Goal: Information Seeking & Learning: Learn about a topic

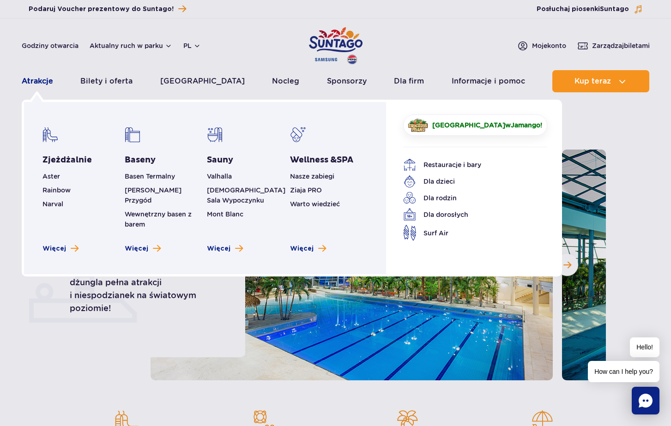
click at [47, 78] on link "Atrakcje" at bounding box center [37, 81] width 31 height 22
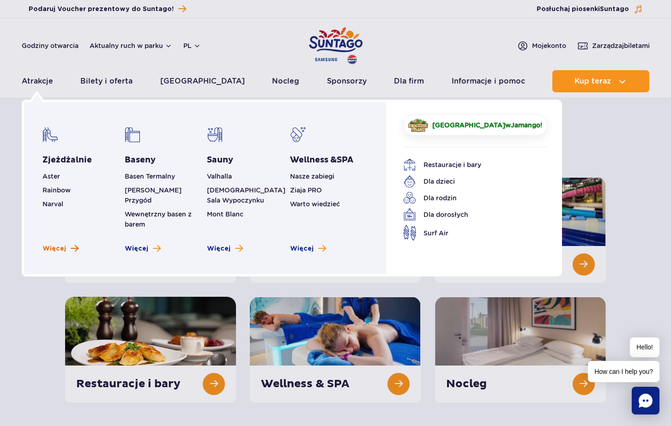
click at [53, 244] on span "Więcej" at bounding box center [54, 248] width 24 height 9
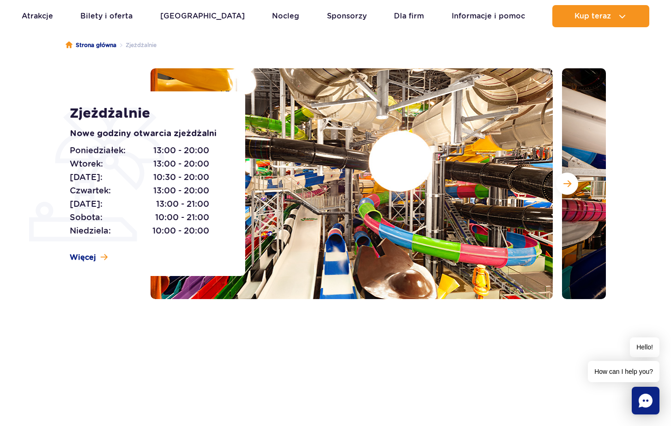
scroll to position [83, 0]
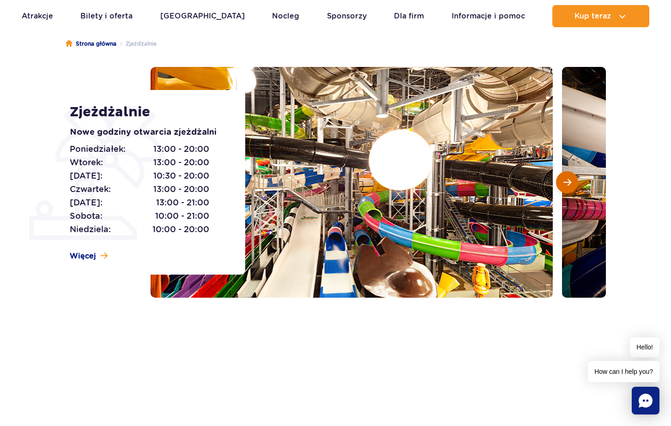
click at [571, 181] on button "Następny slajd" at bounding box center [567, 182] width 22 height 22
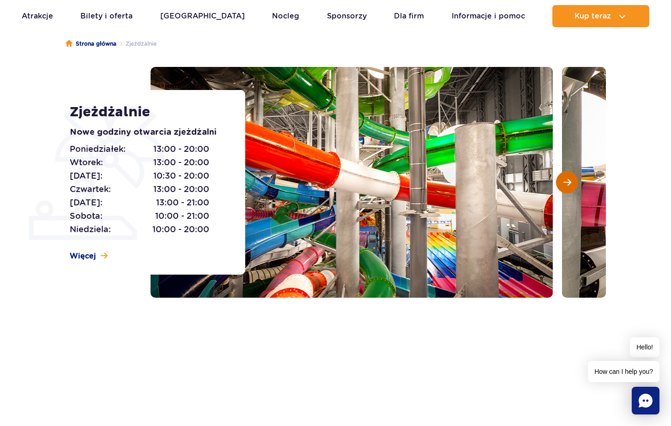
click at [571, 181] on button "Następny slajd" at bounding box center [567, 182] width 22 height 22
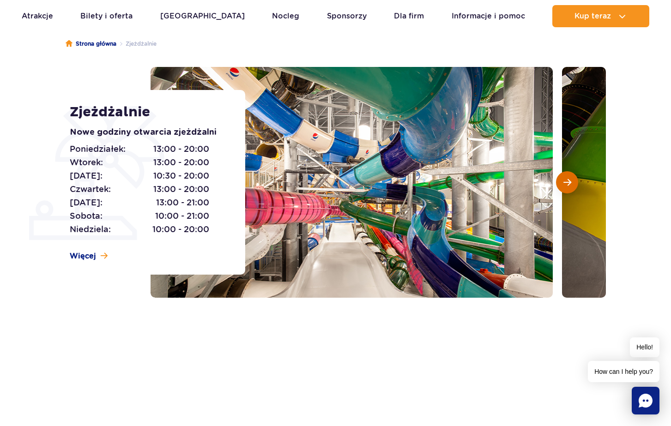
click at [571, 181] on button "Następny slajd" at bounding box center [567, 182] width 22 height 22
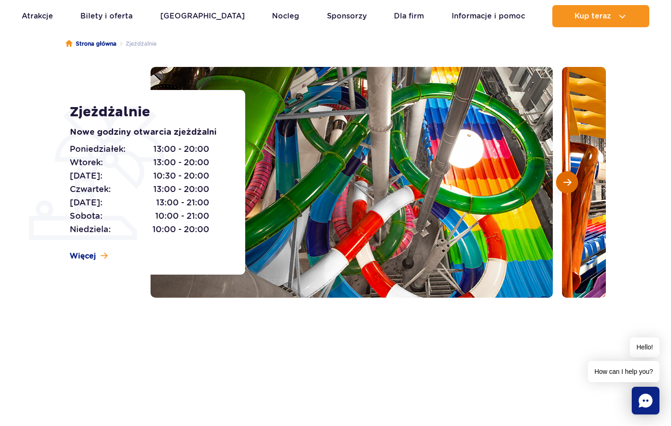
click at [571, 181] on button "Następny slajd" at bounding box center [567, 182] width 22 height 22
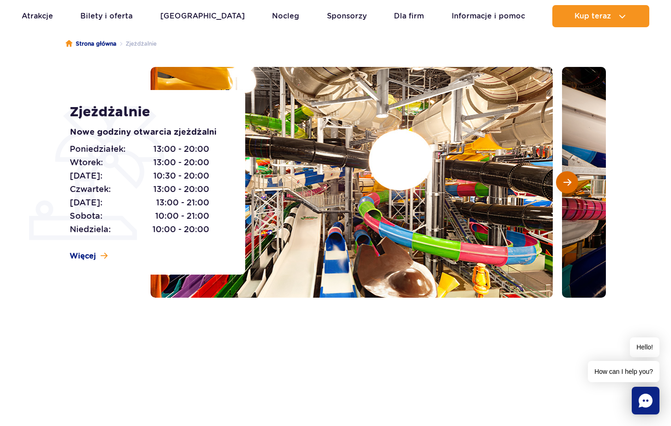
click at [571, 181] on button "Następny slajd" at bounding box center [567, 182] width 22 height 22
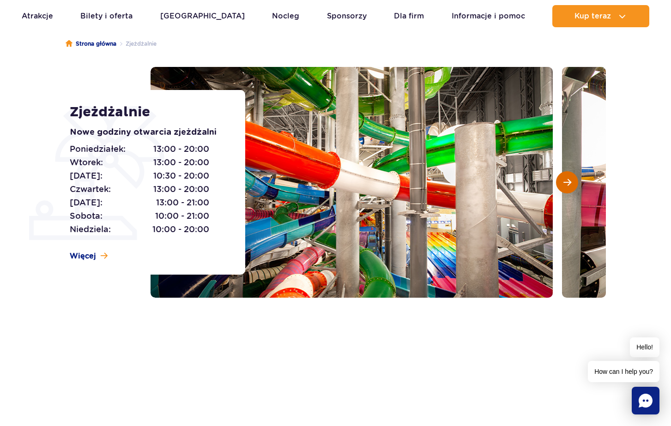
click at [571, 181] on button "Następny slajd" at bounding box center [567, 182] width 22 height 22
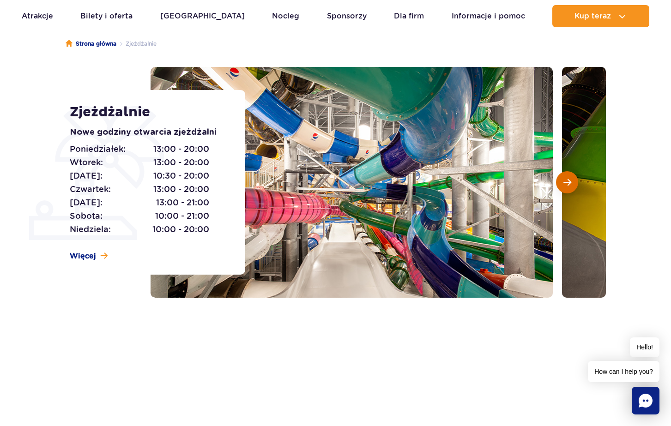
click at [571, 181] on button "Następny slajd" at bounding box center [567, 182] width 22 height 22
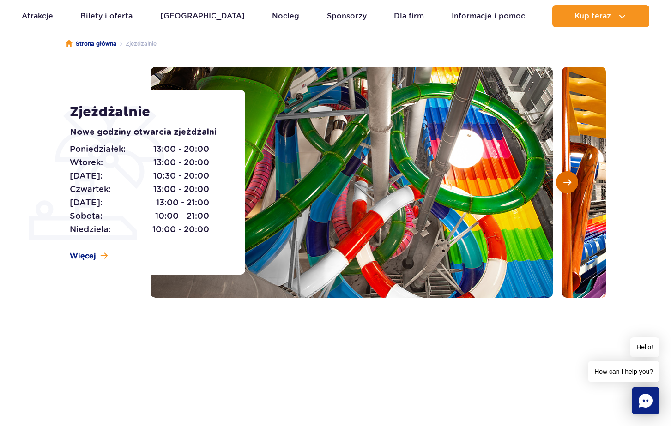
click at [571, 181] on button "Następny slajd" at bounding box center [567, 182] width 22 height 22
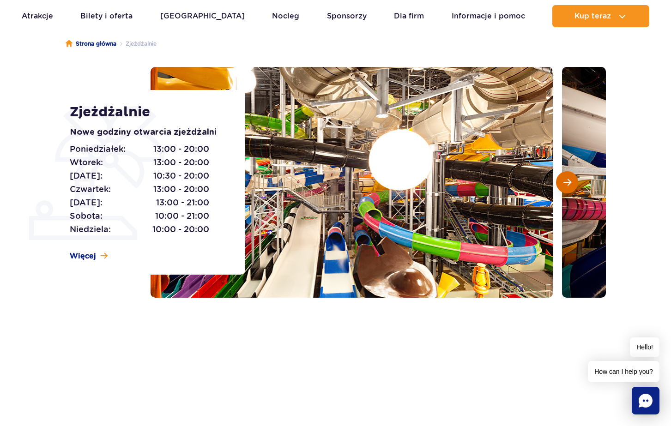
click at [571, 181] on button "Następny slajd" at bounding box center [567, 182] width 22 height 22
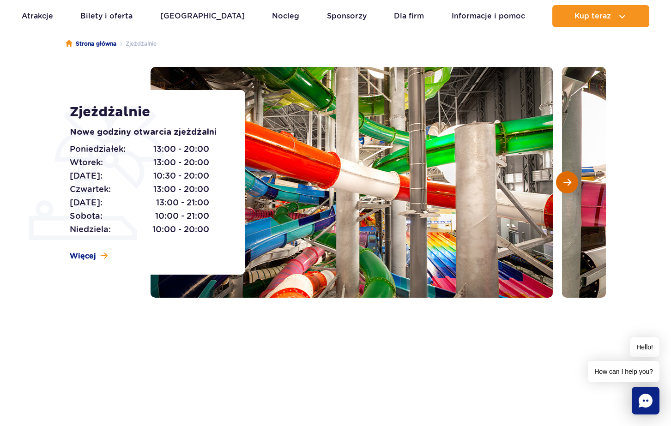
click at [571, 181] on button "Następny slajd" at bounding box center [567, 182] width 22 height 22
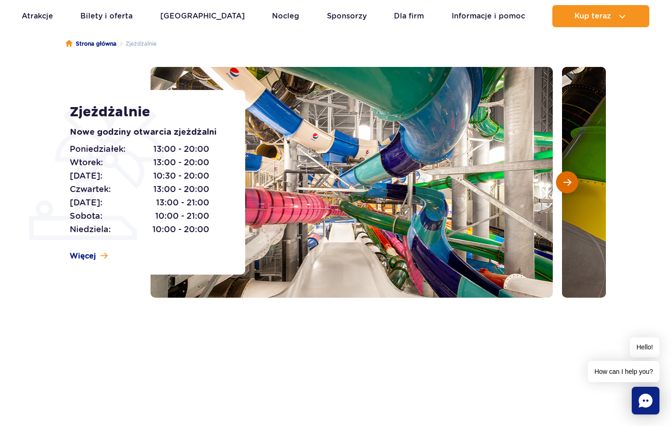
click at [571, 181] on button "Następny slajd" at bounding box center [567, 182] width 22 height 22
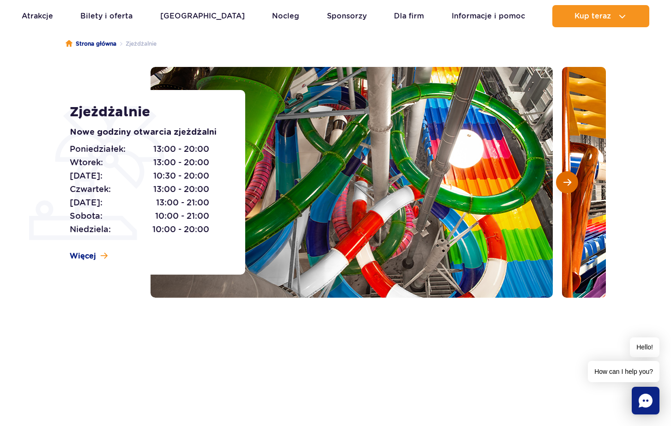
click at [571, 182] on button "Następny slajd" at bounding box center [567, 182] width 22 height 22
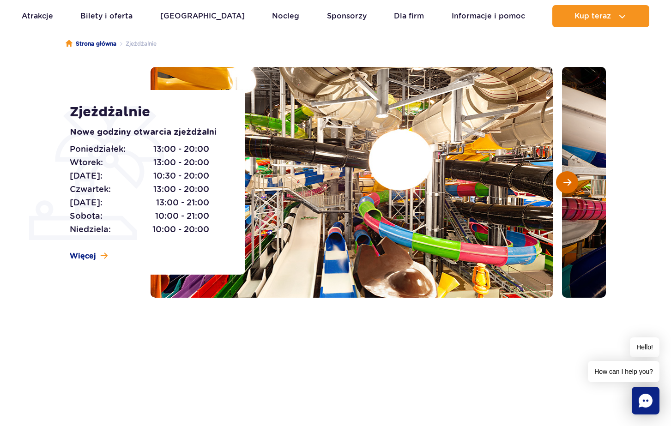
click at [568, 182] on span "Następny slajd" at bounding box center [567, 182] width 8 height 8
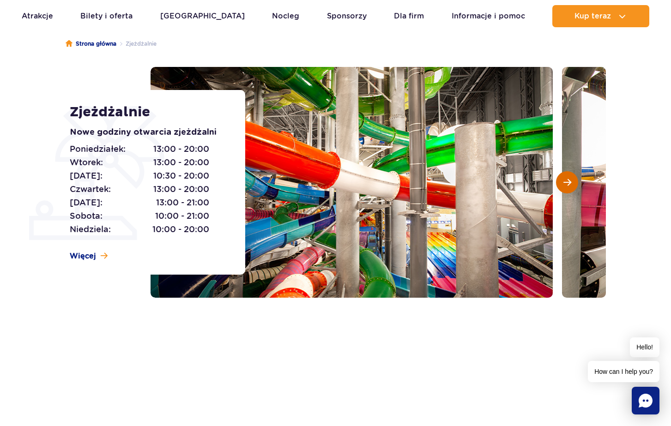
click at [568, 182] on span "Następny slajd" at bounding box center [567, 182] width 8 height 8
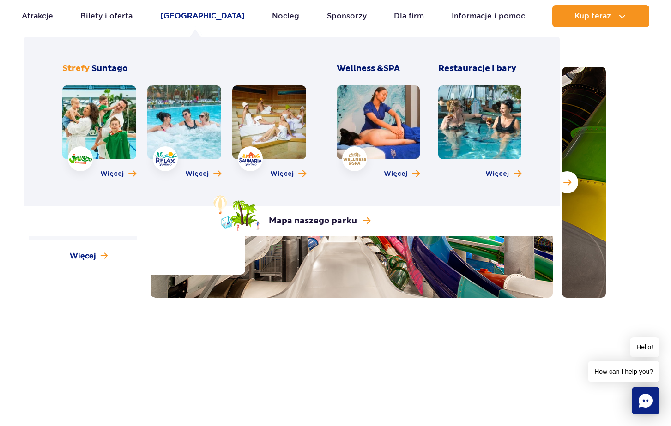
click at [208, 13] on link "[GEOGRAPHIC_DATA]" at bounding box center [202, 16] width 84 height 22
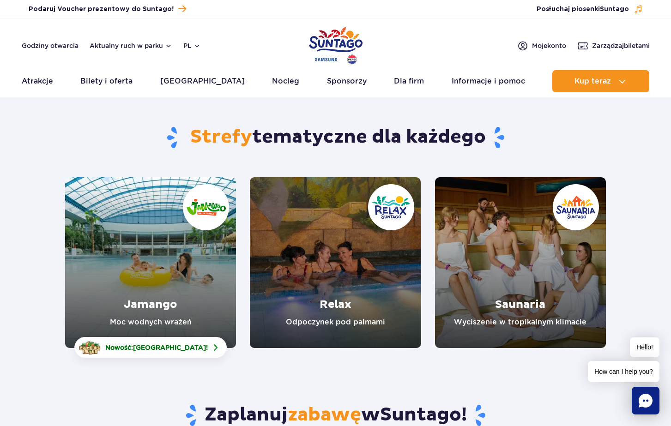
click at [180, 249] on link "Jamango" at bounding box center [150, 262] width 171 height 171
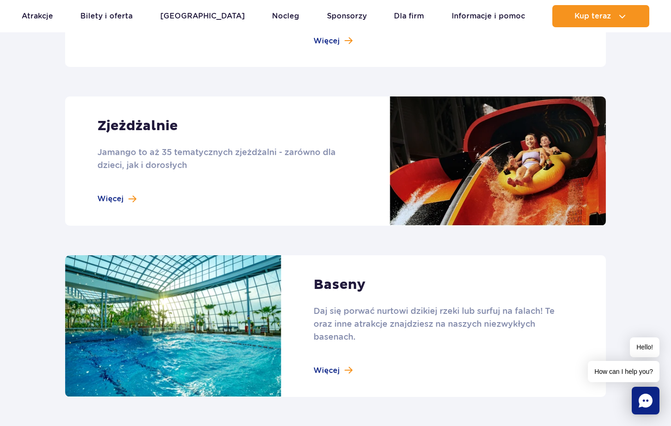
scroll to position [776, 0]
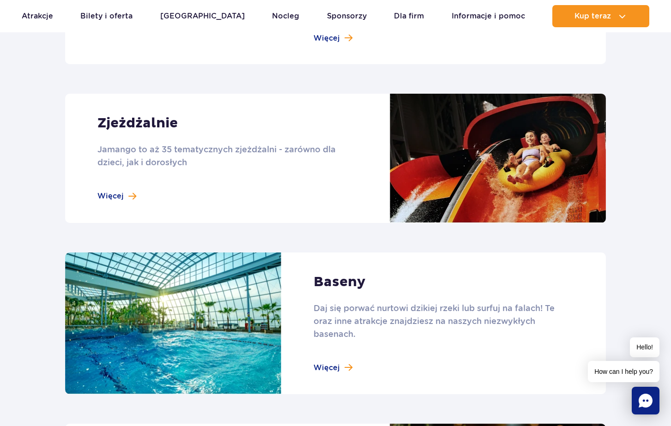
click at [435, 176] on link at bounding box center [335, 158] width 541 height 129
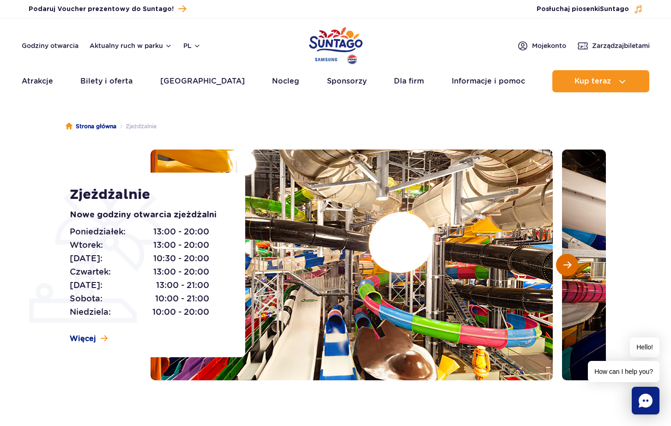
click at [567, 267] on span "Następny slajd" at bounding box center [567, 265] width 8 height 8
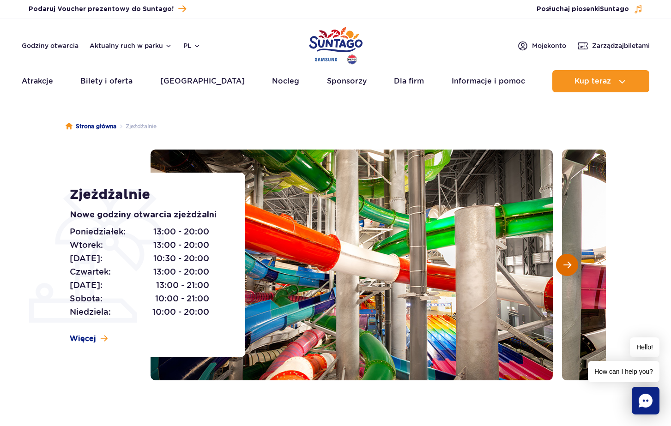
click at [567, 267] on span "Następny slajd" at bounding box center [567, 265] width 8 height 8
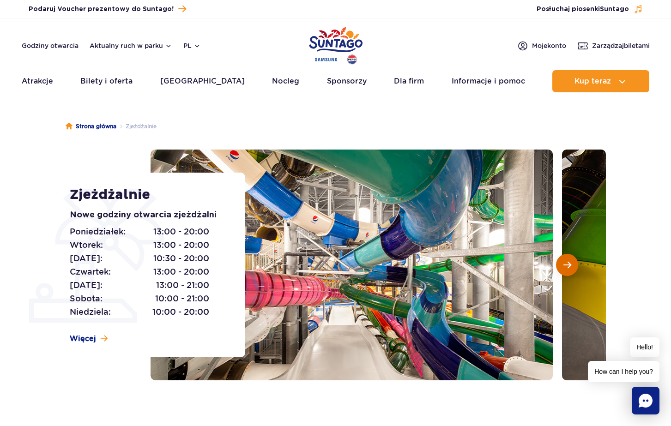
click at [567, 267] on span "Następny slajd" at bounding box center [567, 265] width 8 height 8
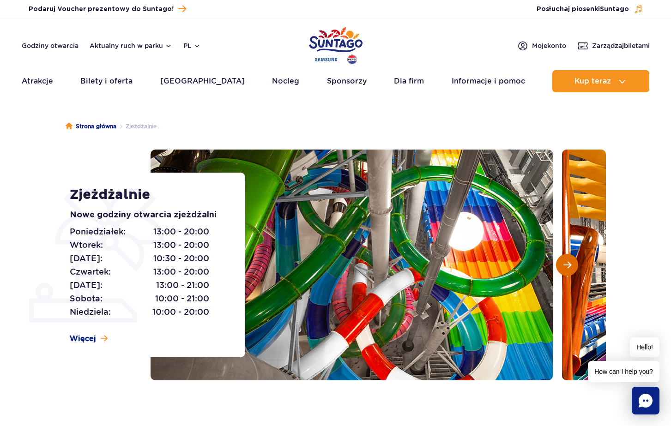
click at [567, 267] on span "Następny slajd" at bounding box center [567, 265] width 8 height 8
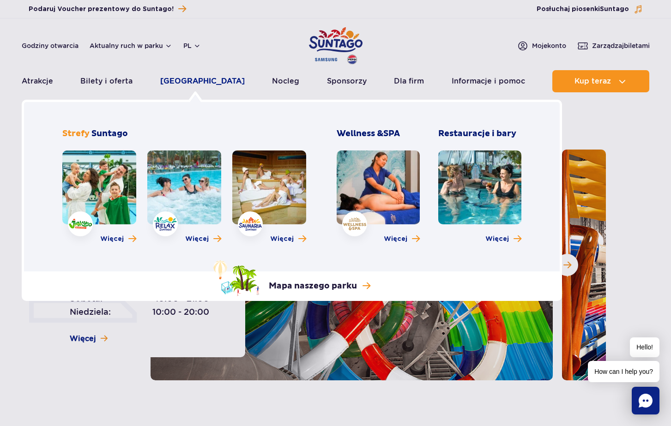
click at [206, 78] on link "[GEOGRAPHIC_DATA]" at bounding box center [202, 81] width 84 height 22
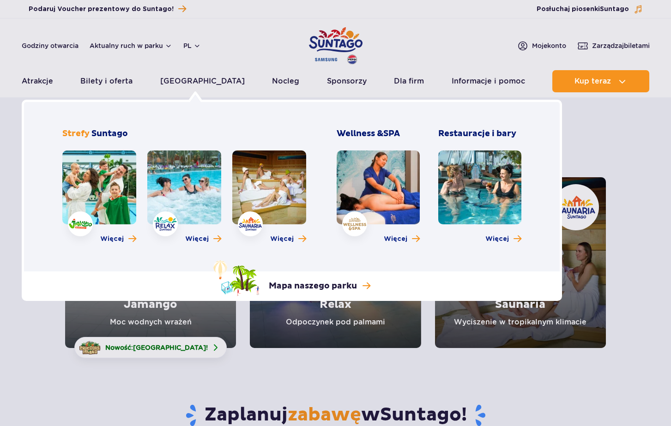
click at [206, 78] on link "[GEOGRAPHIC_DATA]" at bounding box center [202, 81] width 84 height 22
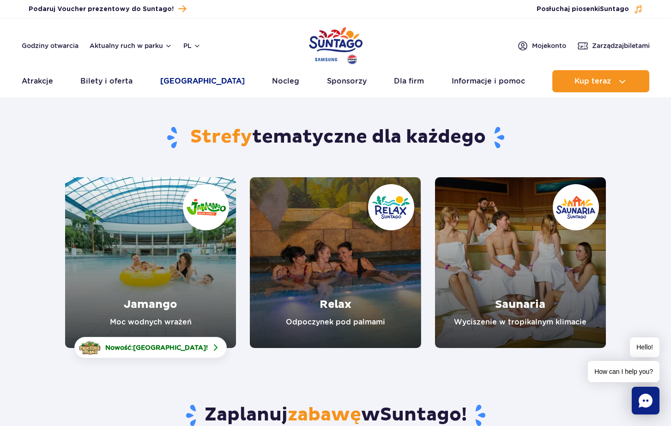
click at [206, 78] on link "[GEOGRAPHIC_DATA]" at bounding box center [202, 81] width 84 height 22
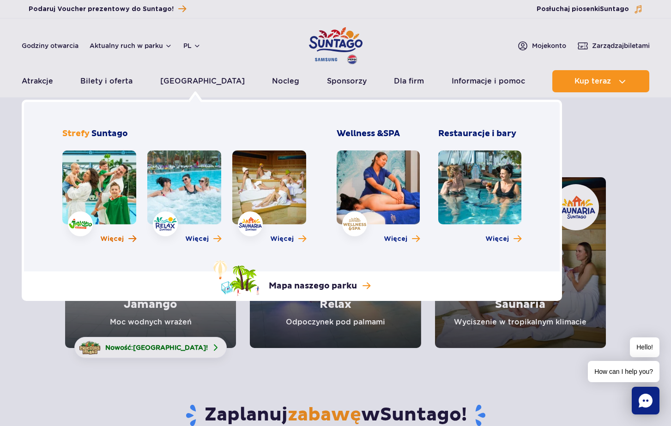
click at [119, 236] on span "Więcej" at bounding box center [112, 239] width 24 height 9
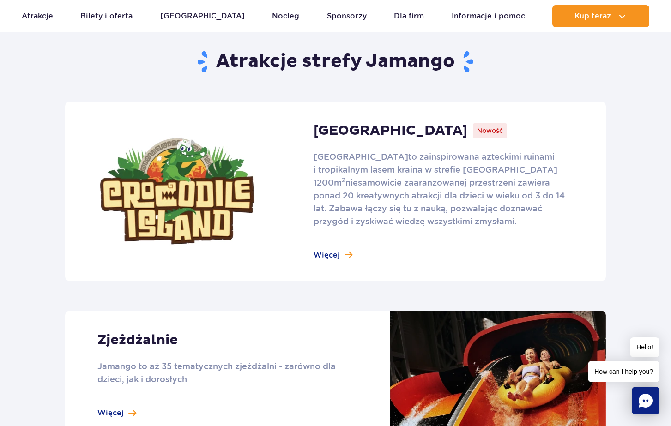
scroll to position [560, 0]
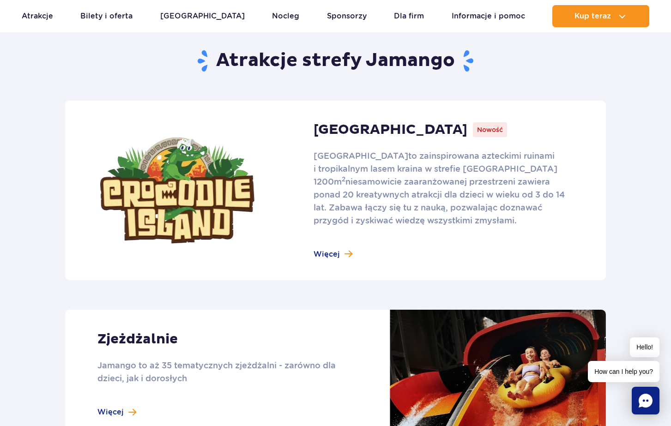
click at [330, 253] on link at bounding box center [335, 191] width 541 height 180
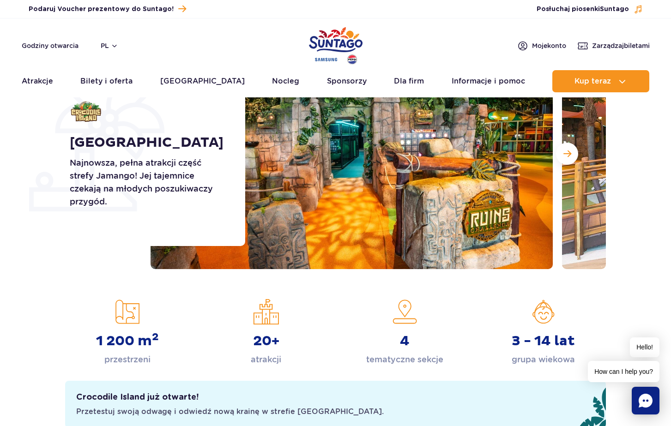
scroll to position [112, 0]
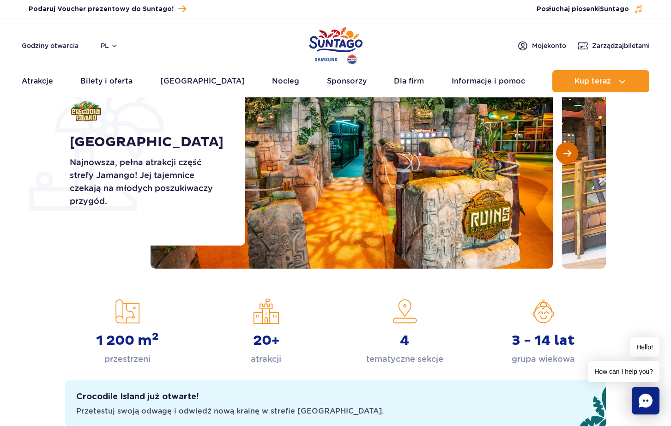
click at [561, 154] on button "Następny slajd" at bounding box center [567, 153] width 22 height 22
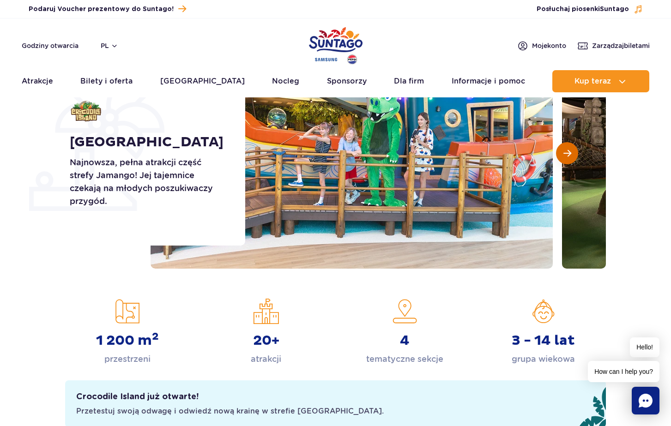
click at [561, 154] on button "Następny slajd" at bounding box center [567, 153] width 22 height 22
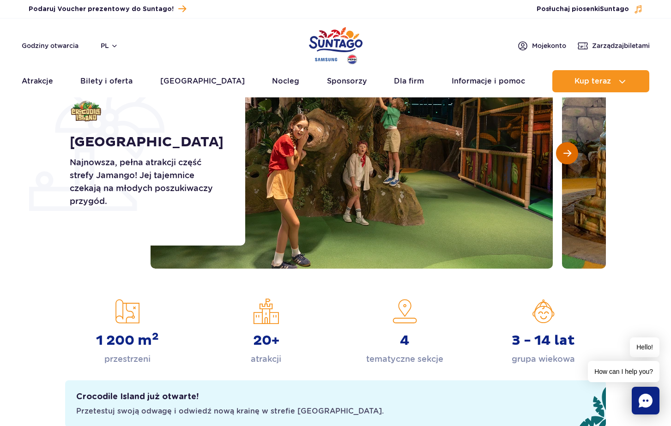
click at [561, 154] on button "Następny slajd" at bounding box center [567, 153] width 22 height 22
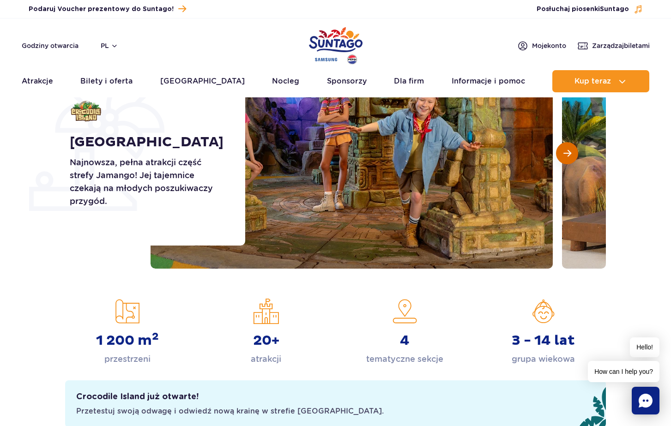
click at [561, 154] on button "Następny slajd" at bounding box center [567, 153] width 22 height 22
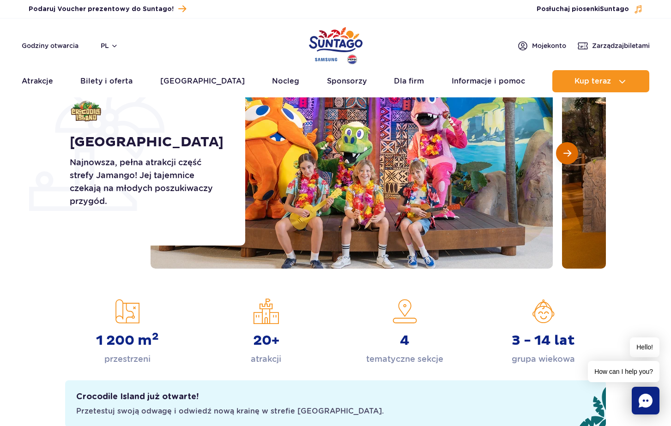
click at [561, 154] on button "Następny slajd" at bounding box center [567, 153] width 22 height 22
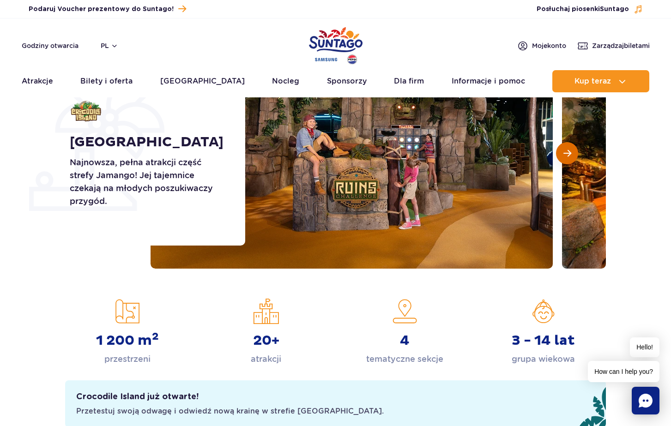
click at [561, 155] on button "Następny slajd" at bounding box center [567, 153] width 22 height 22
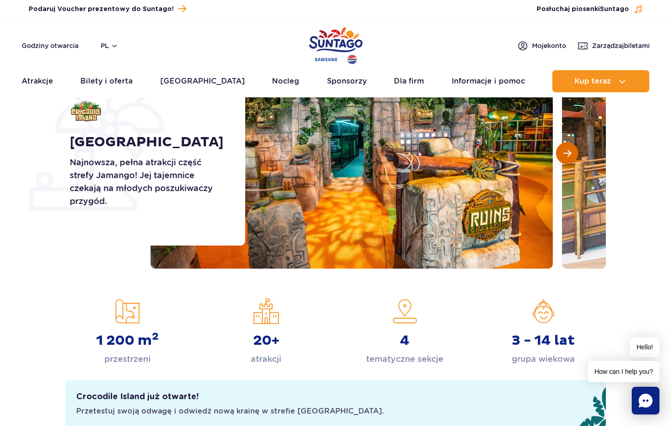
click at [561, 155] on button "Następny slajd" at bounding box center [567, 153] width 22 height 22
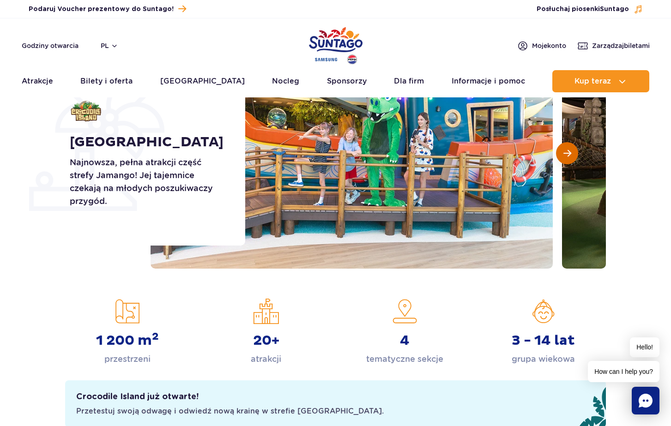
click at [561, 155] on button "Następny slajd" at bounding box center [567, 153] width 22 height 22
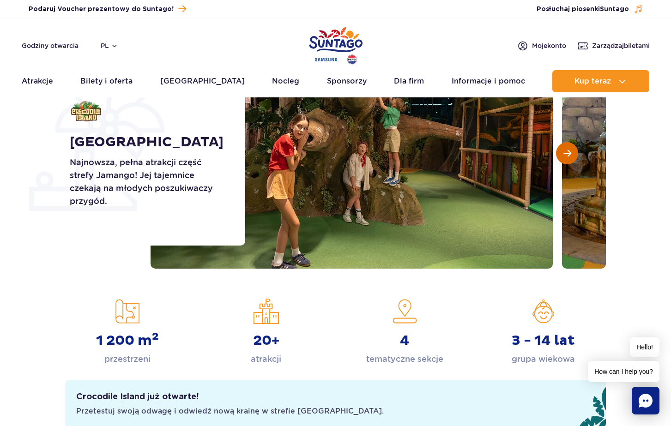
click at [561, 155] on button "Następny slajd" at bounding box center [567, 153] width 22 height 22
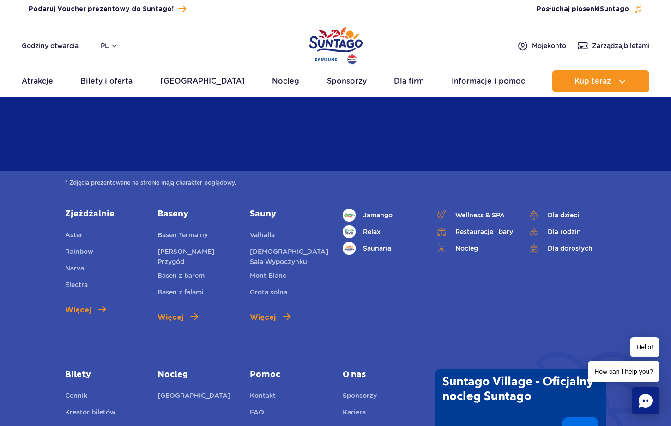
scroll to position [2356, 0]
